Goal: Entertainment & Leisure: Consume media (video, audio)

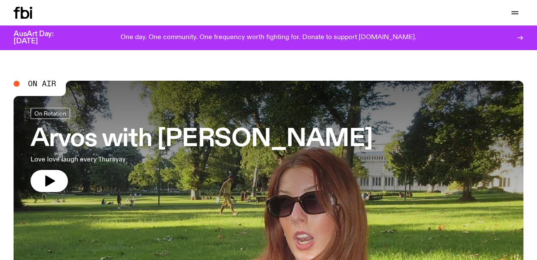
scroll to position [81, 0]
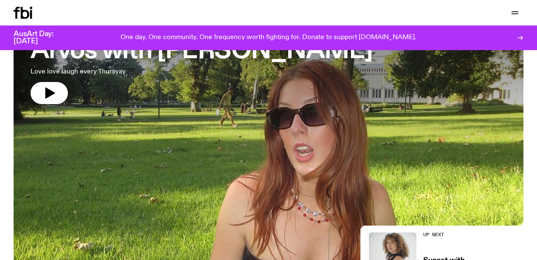
click at [170, 131] on div at bounding box center [269, 88] width 510 height 191
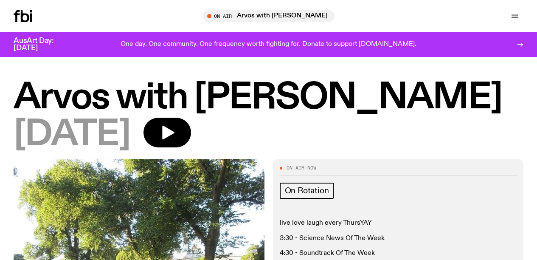
scroll to position [277, 0]
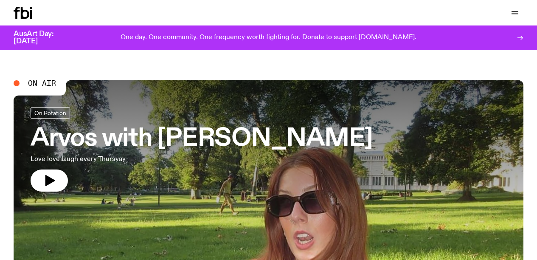
scroll to position [2, 0]
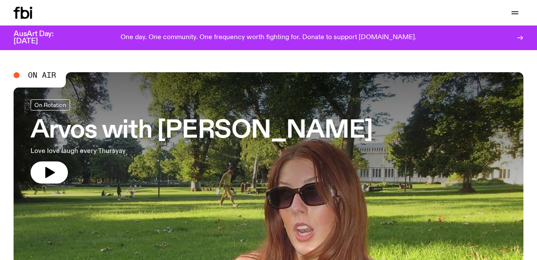
click at [235, 184] on div at bounding box center [269, 167] width 510 height 191
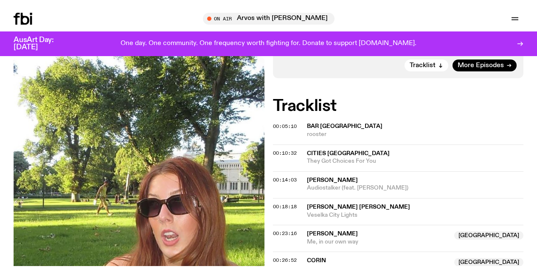
scroll to position [148, 0]
